Goal: Task Accomplishment & Management: Use online tool/utility

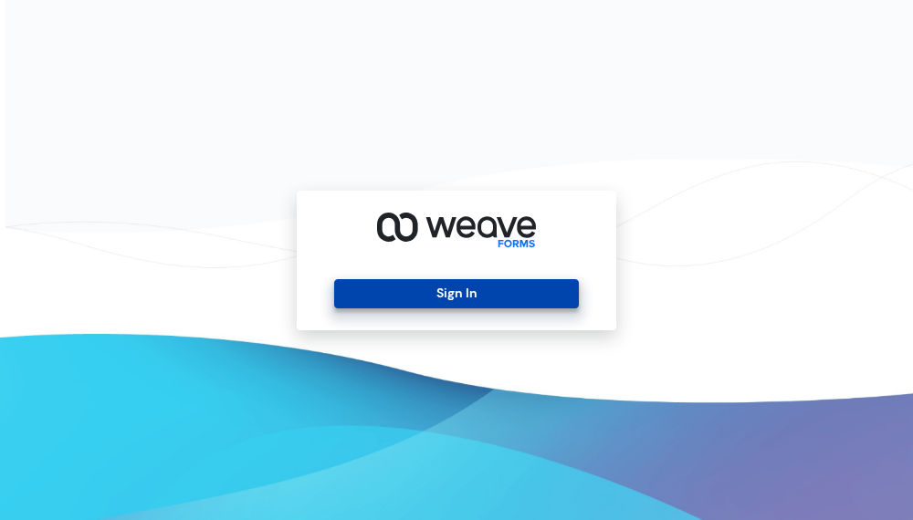
click at [381, 289] on button "Sign In" at bounding box center [456, 293] width 244 height 29
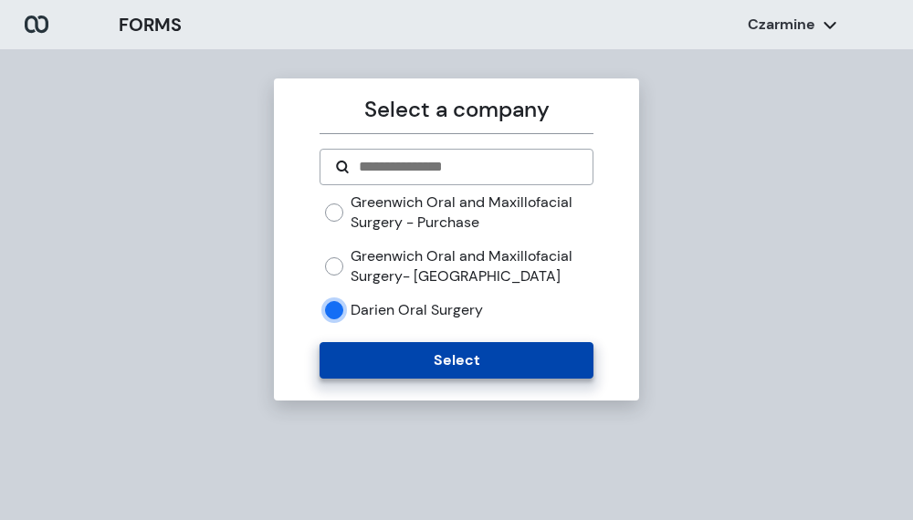
click at [435, 364] on button "Select" at bounding box center [455, 360] width 273 height 37
